Goal: Information Seeking & Learning: Understand process/instructions

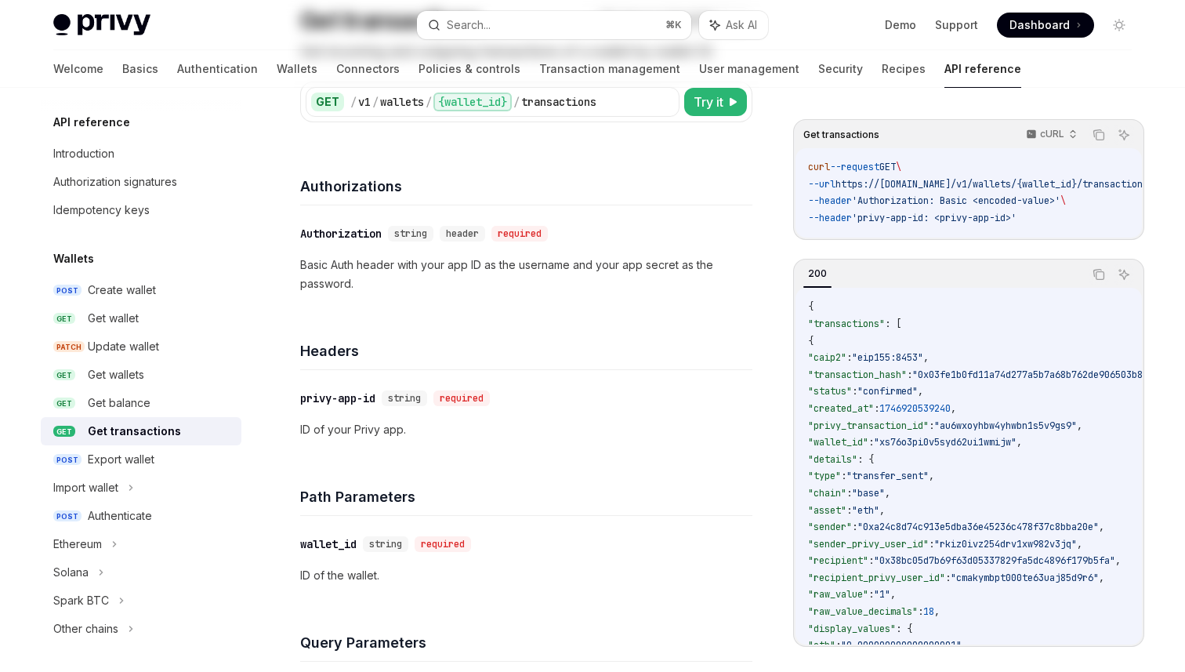
scroll to position [146, 0]
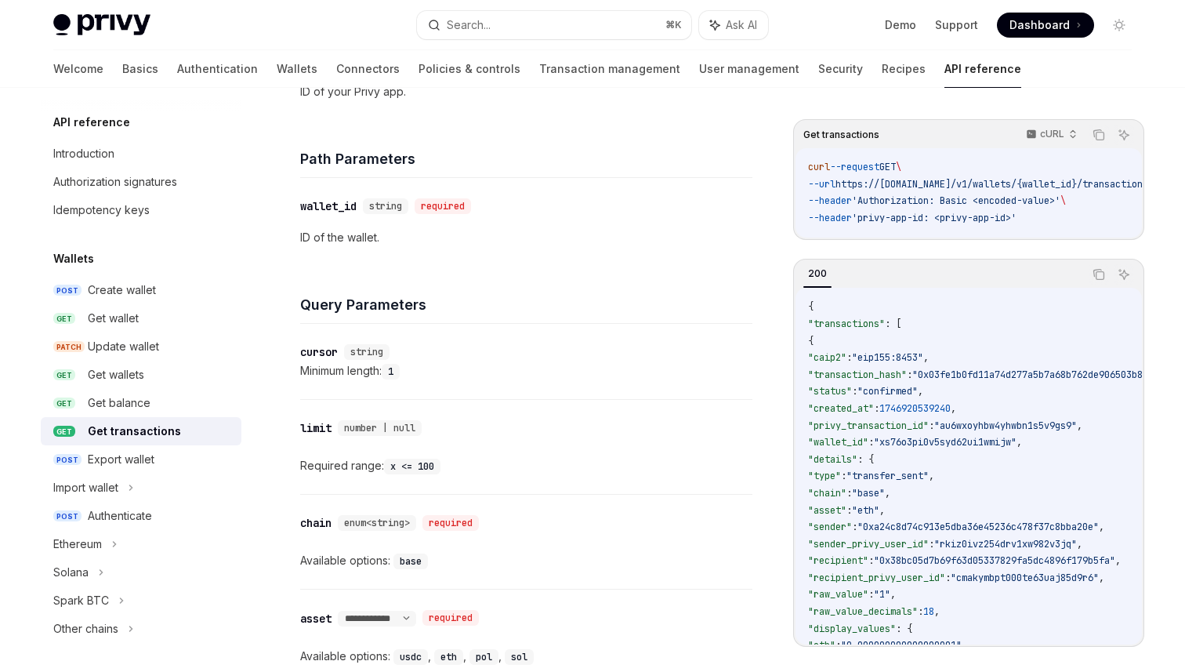
scroll to position [976, 0]
